Goal: Check status: Check status

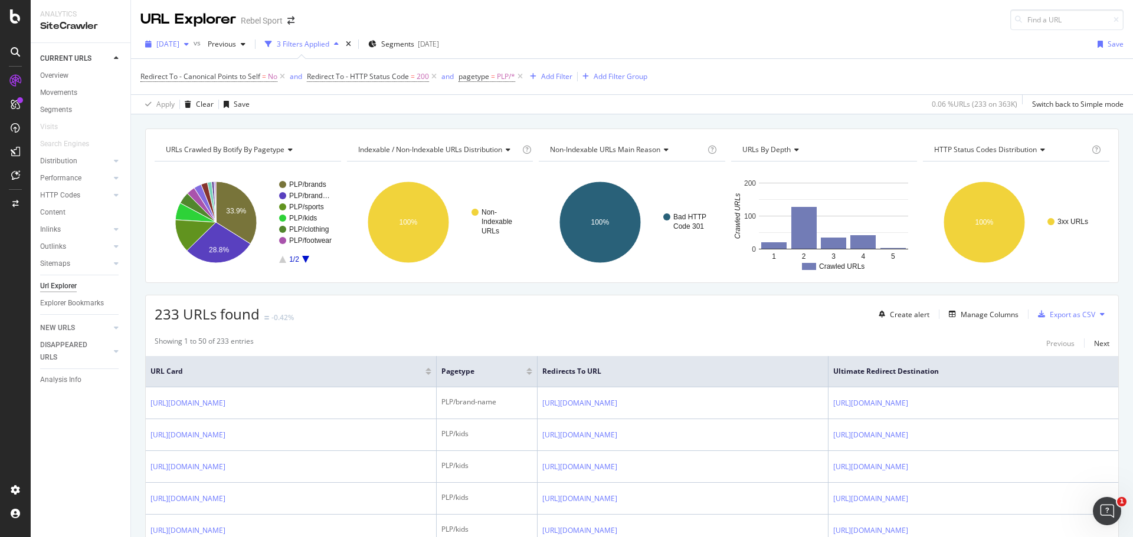
click at [179, 44] on span "[DATE]" at bounding box center [167, 44] width 23 height 10
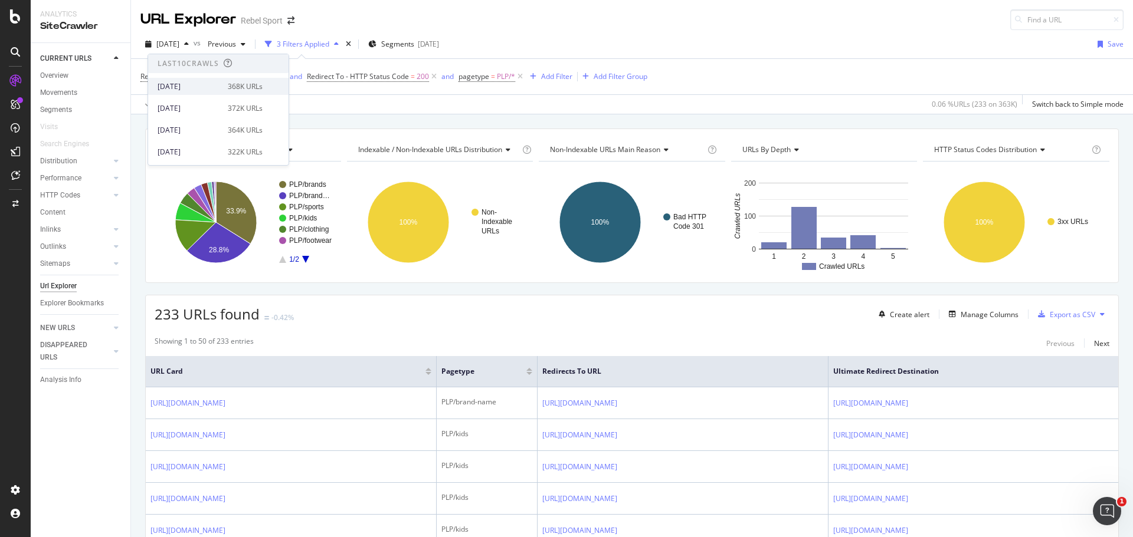
click at [219, 83] on div "[DATE] 368K URLs" at bounding box center [210, 86] width 105 height 11
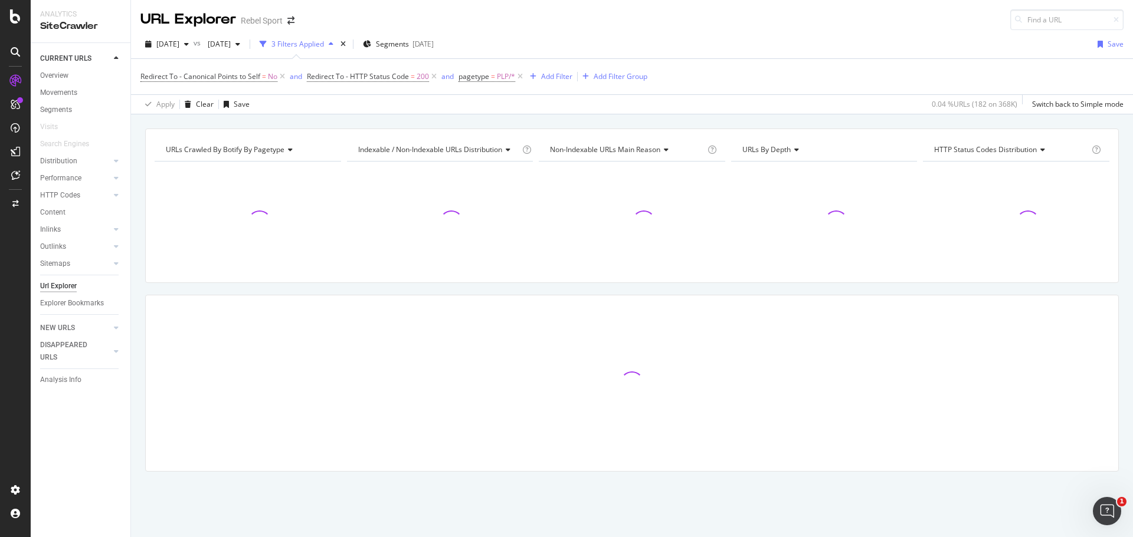
click at [684, 120] on div "URLs Crawled By Botify By pagetype Chart (by Value) Table Expand Export as CSV …" at bounding box center [632, 128] width 1002 height 28
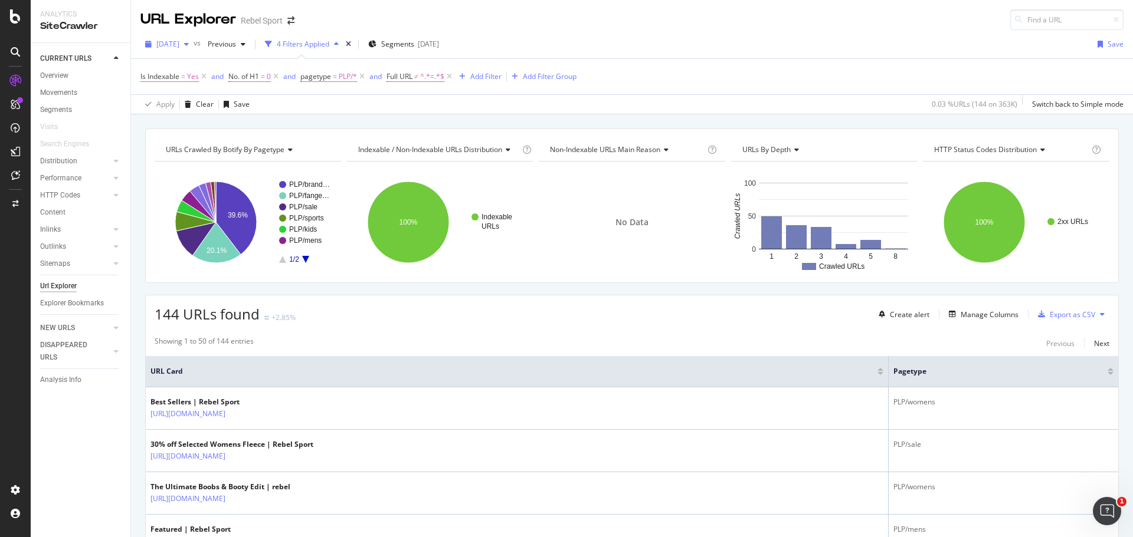
click at [176, 41] on span "[DATE]" at bounding box center [167, 44] width 23 height 10
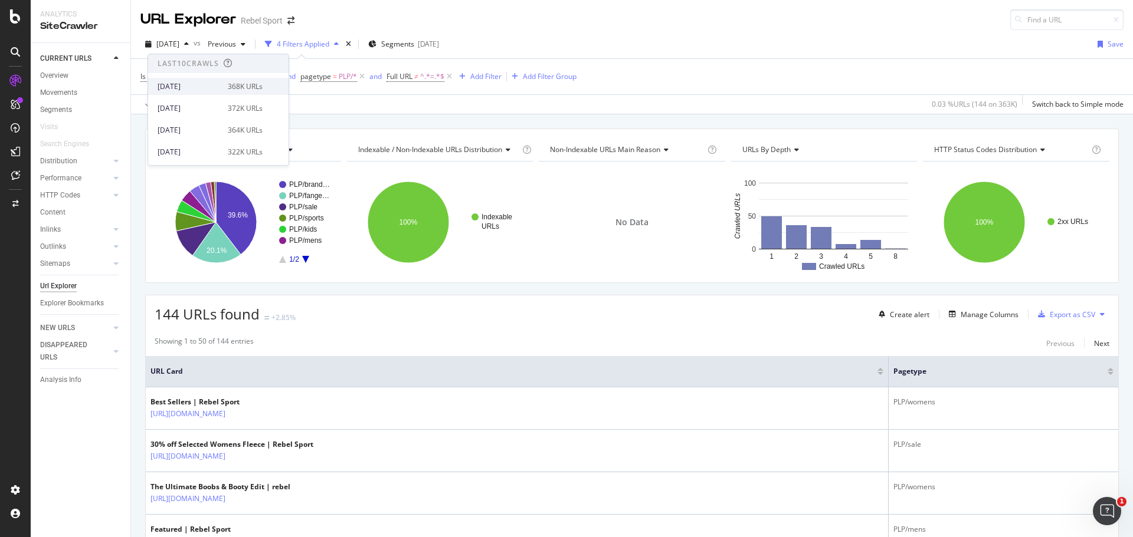
click at [208, 88] on div "[DATE]" at bounding box center [189, 86] width 63 height 11
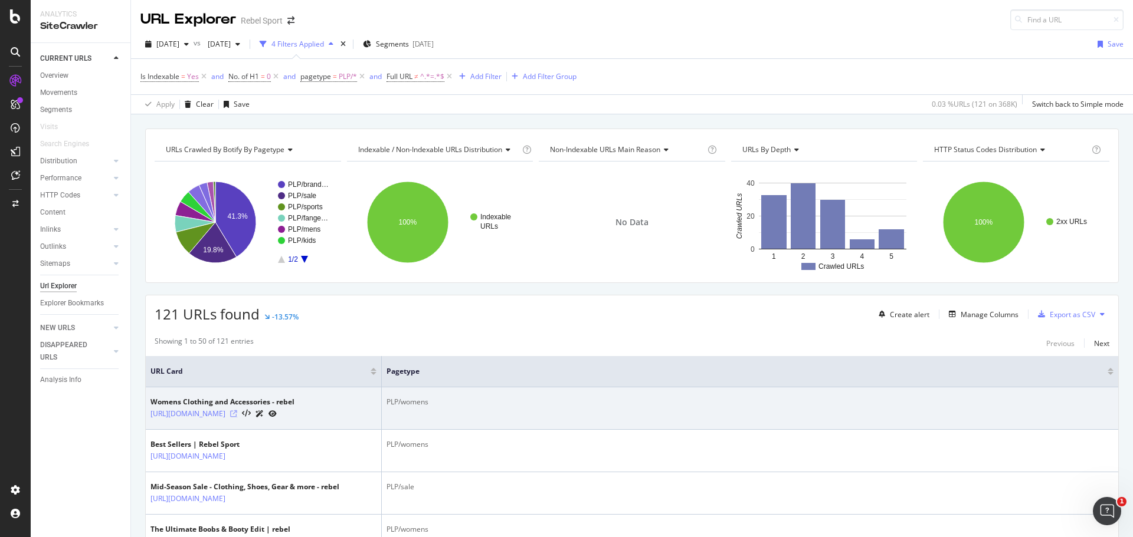
click at [237, 413] on icon at bounding box center [233, 414] width 7 height 7
